Goal: Information Seeking & Learning: Check status

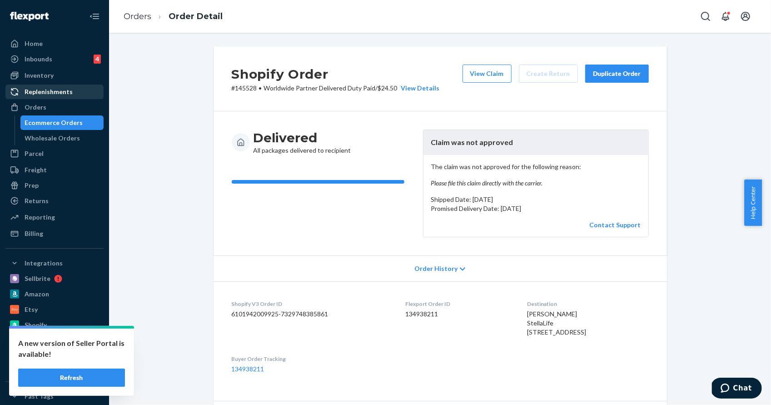
scroll to position [506, 0]
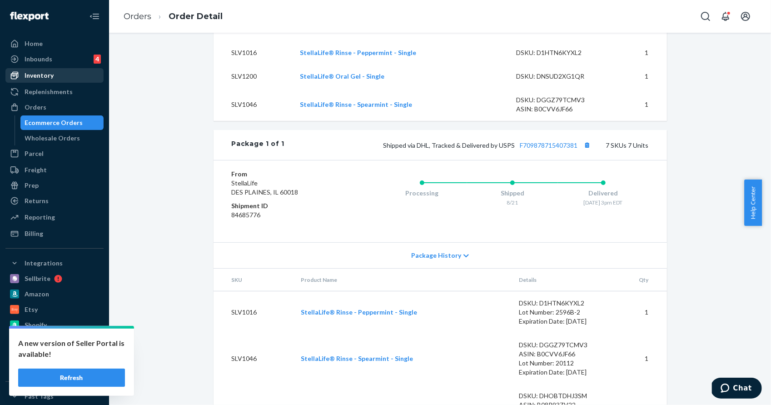
click at [42, 78] on div "Inventory" at bounding box center [39, 75] width 29 height 9
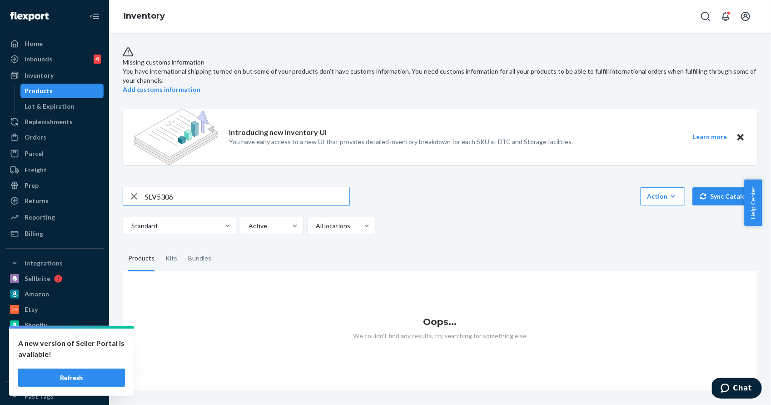
type input "SLV5306"
click at [140, 192] on div "button" at bounding box center [134, 196] width 22 height 18
click at [98, 374] on button "Refresh" at bounding box center [71, 378] width 107 height 18
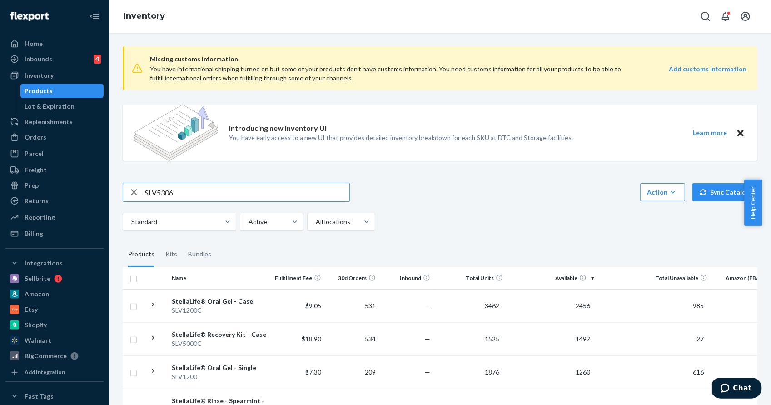
type input "SLV5306"
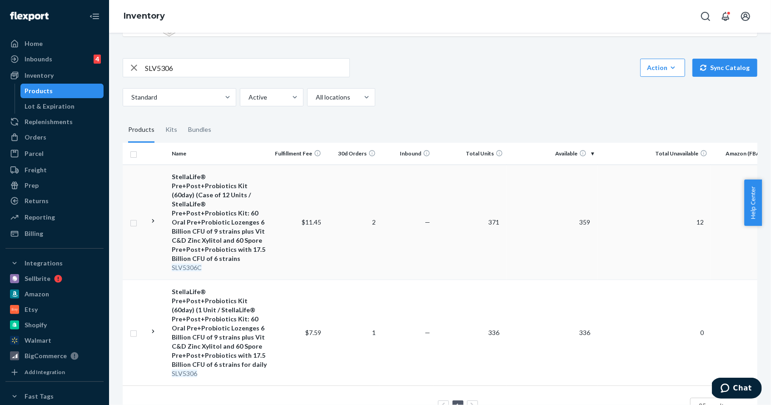
scroll to position [125, 0]
click at [194, 191] on div "StellaLife® Pre+Post+Probiotics Kit (60day) (Case of 12 Units / StellaLife® Pre…" at bounding box center [219, 217] width 95 height 91
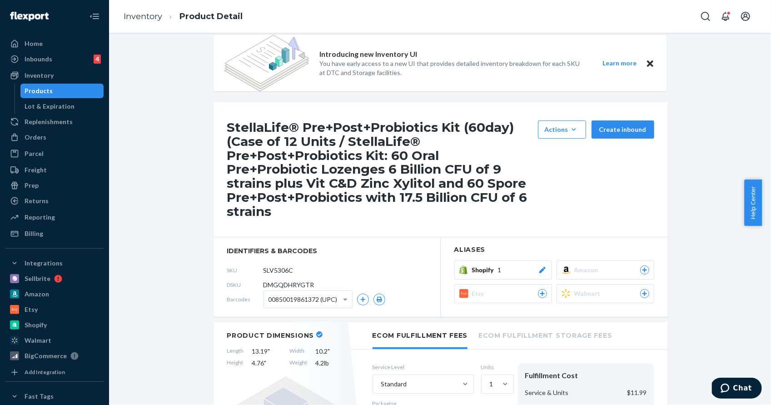
scroll to position [63, 0]
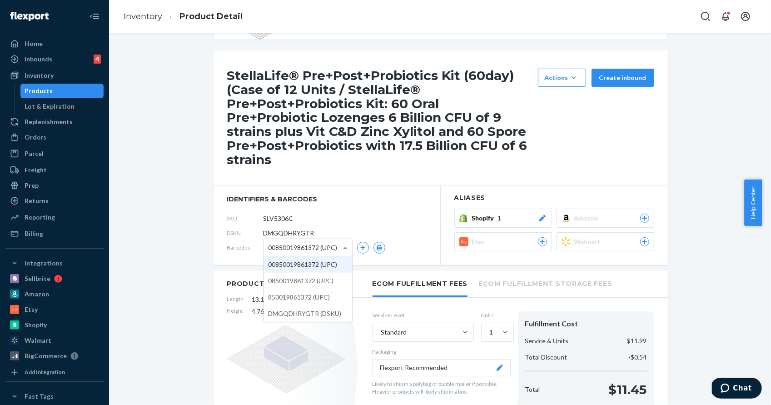
drag, startPoint x: 266, startPoint y: 247, endPoint x: 271, endPoint y: 247, distance: 5.0
click at [271, 247] on span "00850019861372 (UPC)" at bounding box center [303, 247] width 69 height 15
drag, startPoint x: 318, startPoint y: 264, endPoint x: 310, endPoint y: 264, distance: 7.7
drag, startPoint x: 316, startPoint y: 246, endPoint x: 280, endPoint y: 246, distance: 35.9
click at [280, 246] on span "00850019861372 (UPC)" at bounding box center [303, 247] width 69 height 15
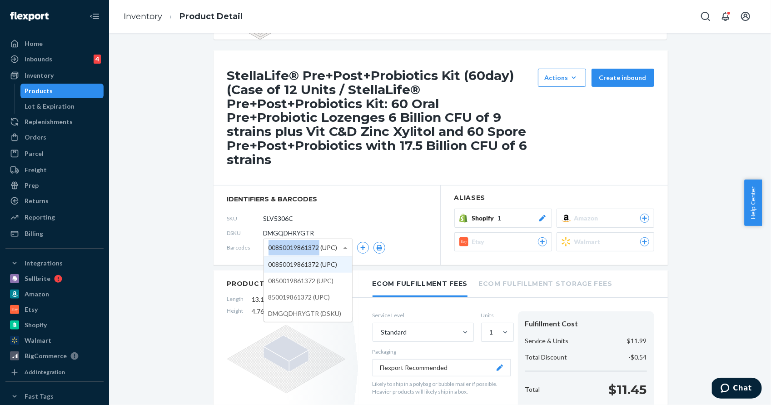
click at [300, 246] on span "00850019861372 (UPC)" at bounding box center [303, 247] width 69 height 15
click at [33, 90] on div "Products" at bounding box center [39, 90] width 28 height 9
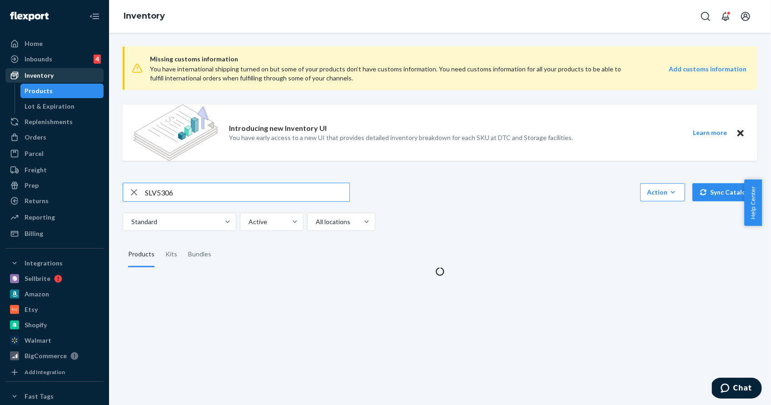
click at [36, 75] on div "Inventory" at bounding box center [39, 75] width 29 height 9
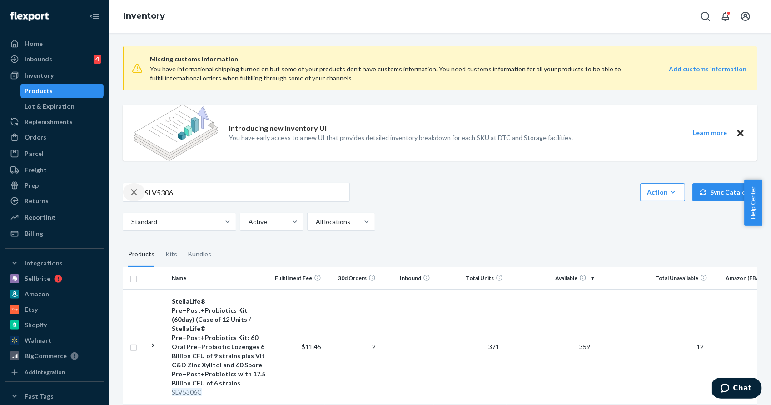
click at [134, 194] on icon "button" at bounding box center [134, 192] width 11 height 18
click at [167, 193] on input "SLV5306" at bounding box center [247, 192] width 204 height 18
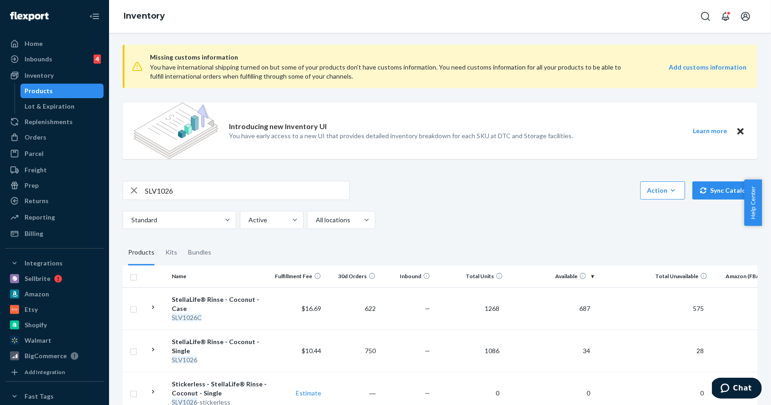
scroll to position [2, 0]
click at [171, 192] on input "SLV1026" at bounding box center [247, 190] width 204 height 18
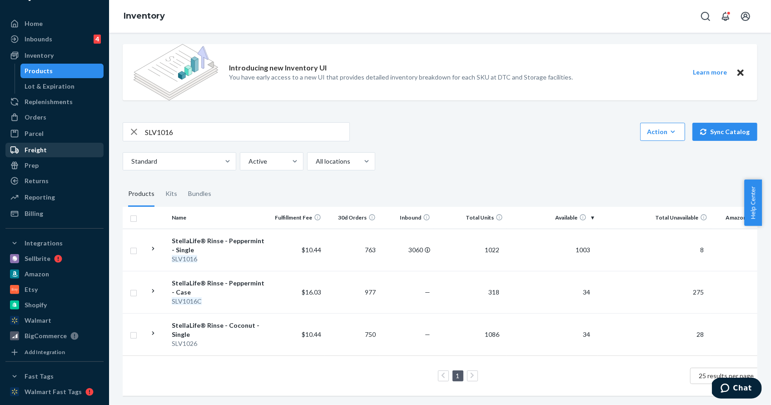
scroll to position [33, 0]
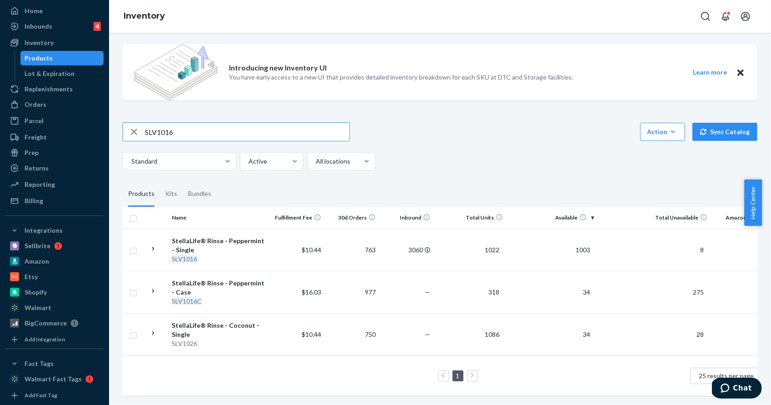
click at [169, 124] on input "SLV1016" at bounding box center [247, 132] width 204 height 18
type input "SLV1026"
